Goal: Information Seeking & Learning: Learn about a topic

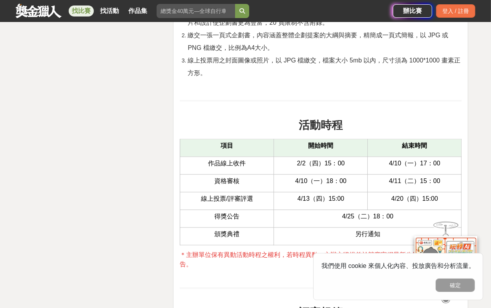
scroll to position [1153, 0]
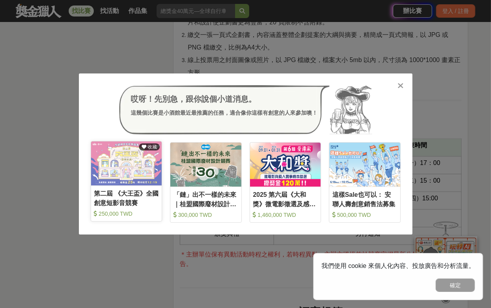
click at [132, 196] on div "第二屆 《大王盃》全國創意短影音競賽" at bounding box center [126, 198] width 65 height 18
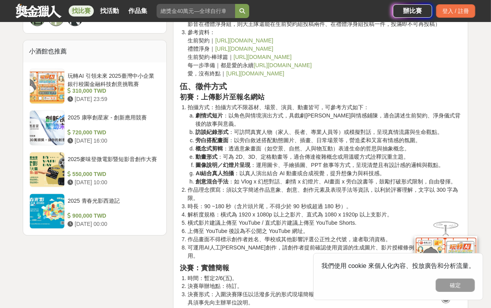
scroll to position [941, 0]
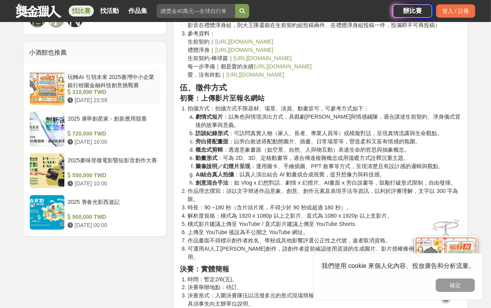
click at [74, 75] on div "玩轉AI 引領未來 2025臺灣中小企業銀行校園金融科技創意挑戰賽" at bounding box center [113, 80] width 90 height 15
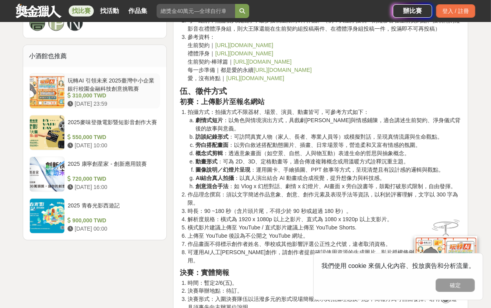
scroll to position [941, 0]
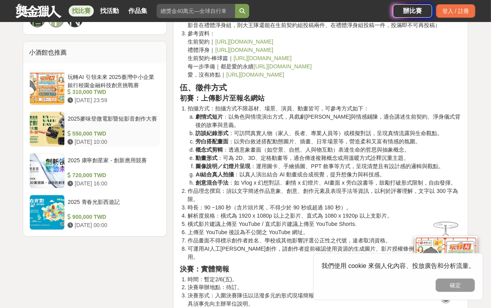
click at [102, 116] on div "2025麥味登微電影暨短影音創作大賽" at bounding box center [113, 122] width 90 height 15
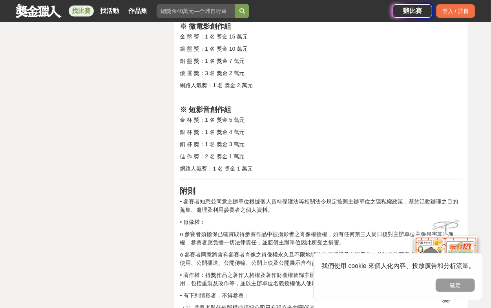
scroll to position [879, 0]
click at [451, 287] on button "確定" at bounding box center [455, 284] width 39 height 13
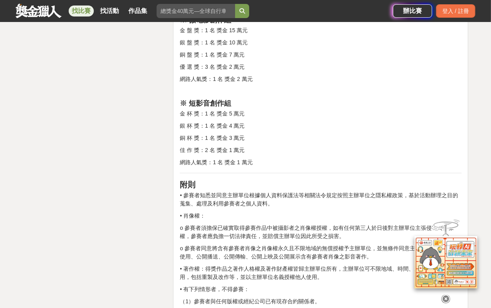
scroll to position [853, 0]
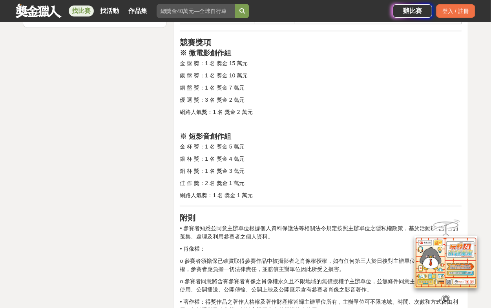
click at [275, 209] on div "競賽說明 餐飲串起了人與人之間的連結，連結構築起關係，關係醞釀出溫暖。成立[DATE]的連鎖餐飲品牌《麥味登》，為鼓勵年輕人投入影像創作，特舉辦「微電影創作競…" at bounding box center [321, 46] width 282 height 1256
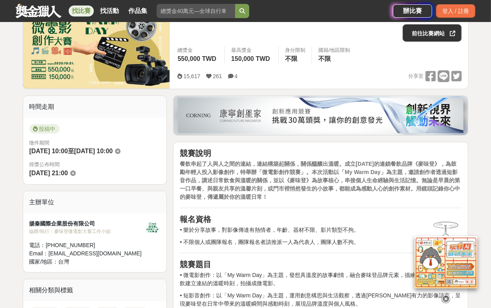
scroll to position [122, 0]
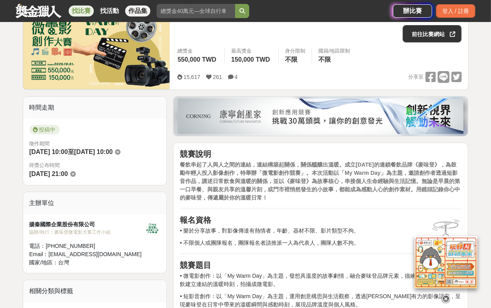
click at [139, 9] on link "作品集" at bounding box center [137, 10] width 25 height 11
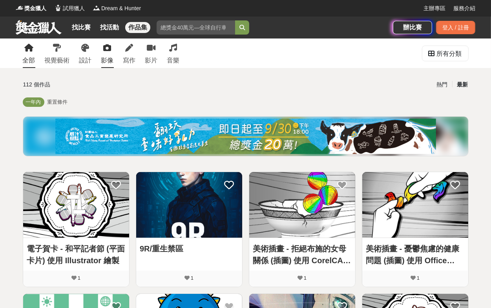
click at [107, 50] on icon at bounding box center [108, 48] width 8 height 8
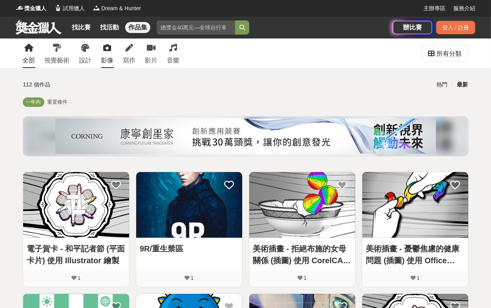
click at [104, 56] on div "影像" at bounding box center [107, 60] width 13 height 9
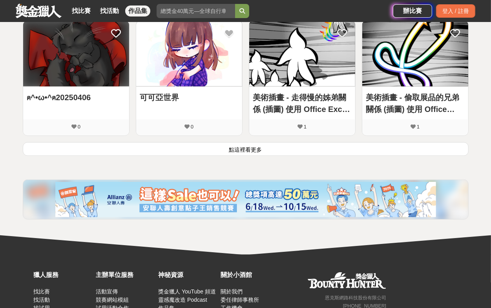
scroll to position [501, 0]
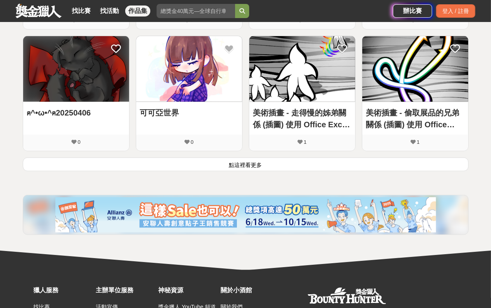
click at [278, 161] on button "點這裡看更多" at bounding box center [246, 165] width 446 height 14
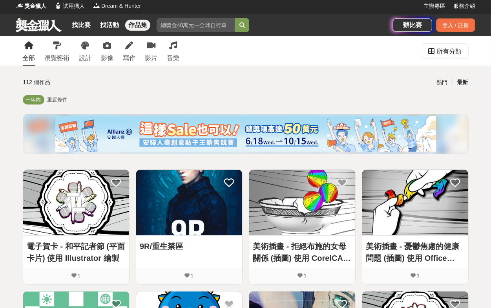
scroll to position [0, 0]
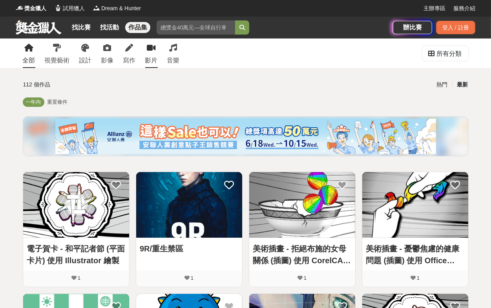
click at [156, 52] on icon at bounding box center [151, 48] width 9 height 8
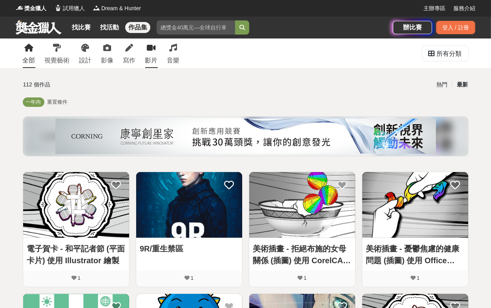
click at [156, 52] on icon at bounding box center [151, 48] width 9 height 8
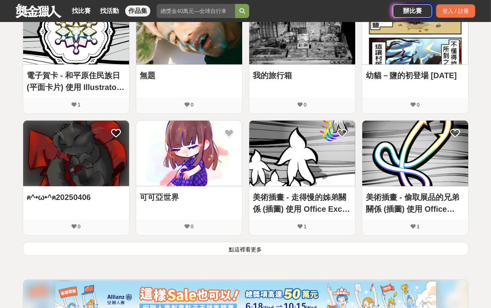
scroll to position [416, 0]
click at [287, 248] on button "點這裡看更多" at bounding box center [246, 249] width 446 height 14
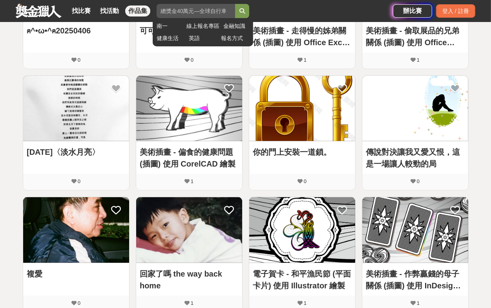
scroll to position [581, 0]
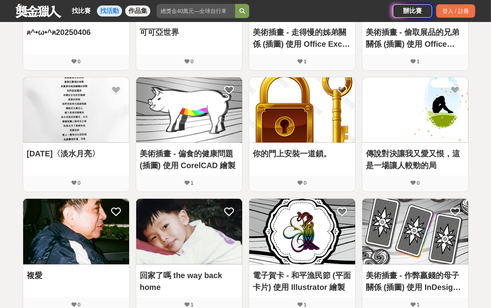
click at [104, 9] on link "找活動" at bounding box center [109, 10] width 25 height 11
